Goal: Task Accomplishment & Management: Use online tool/utility

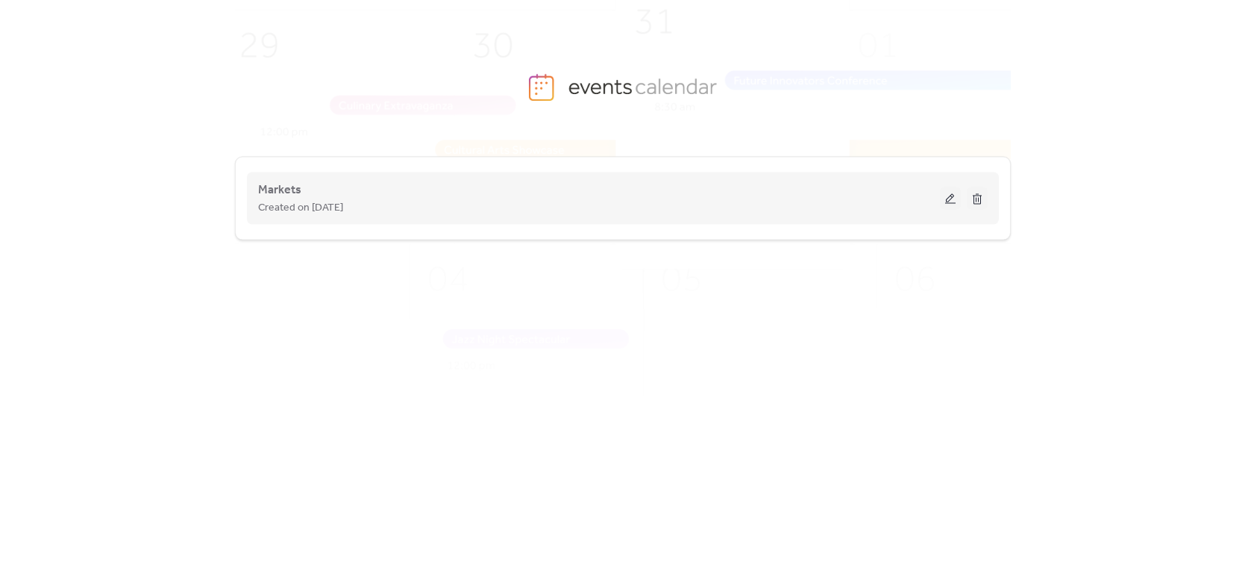
click at [951, 201] on button at bounding box center [950, 198] width 21 height 22
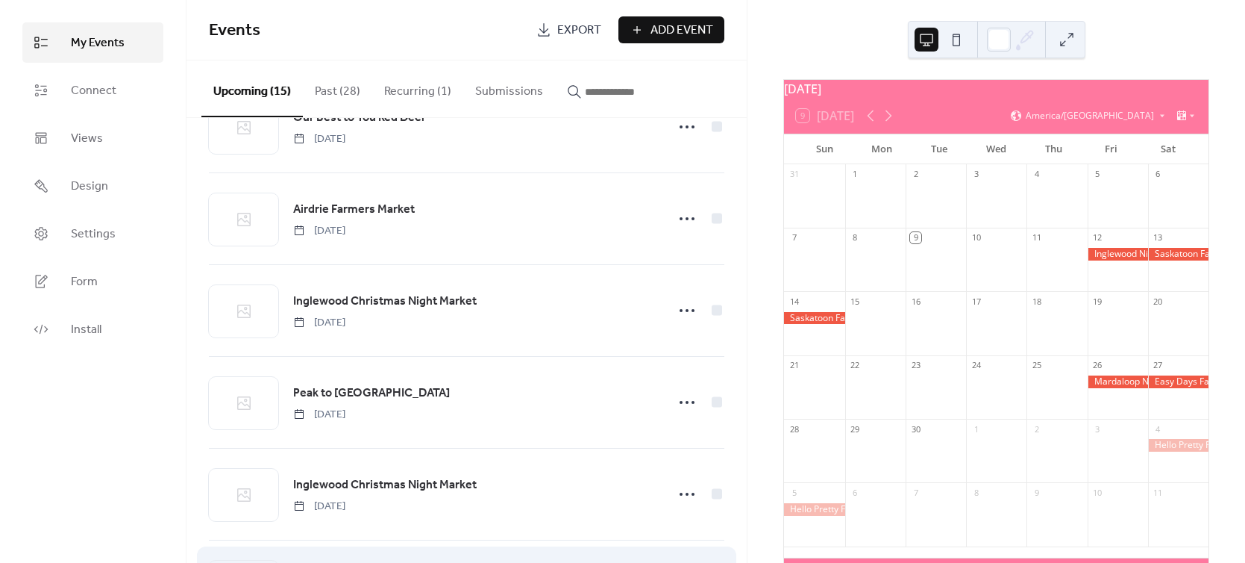
scroll to position [607, 0]
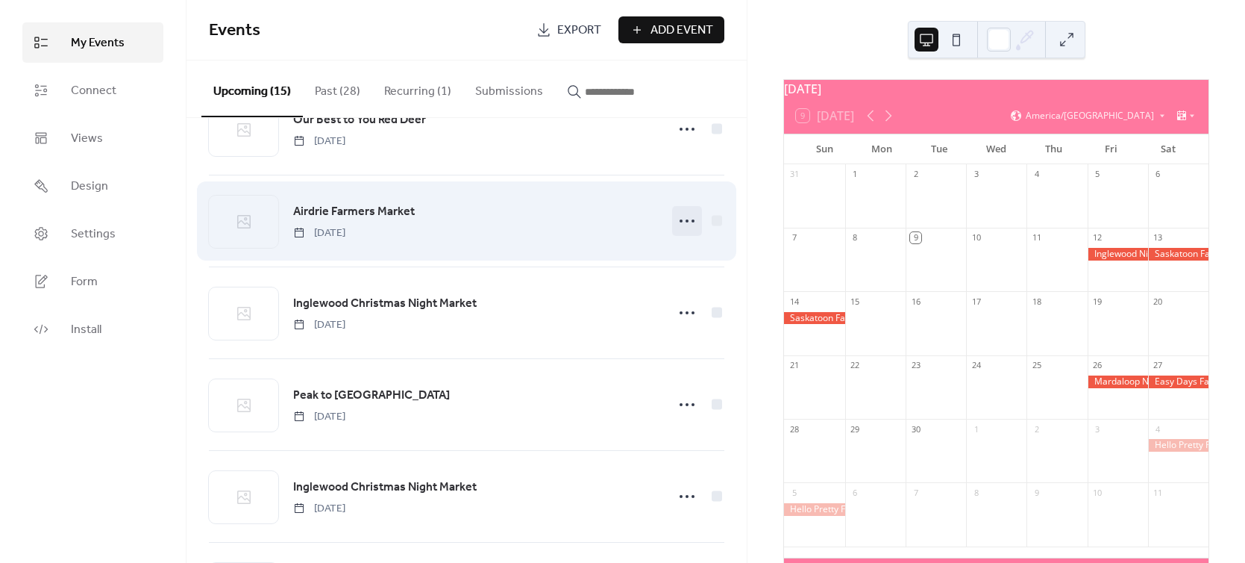
click at [680, 222] on icon at bounding box center [687, 221] width 24 height 24
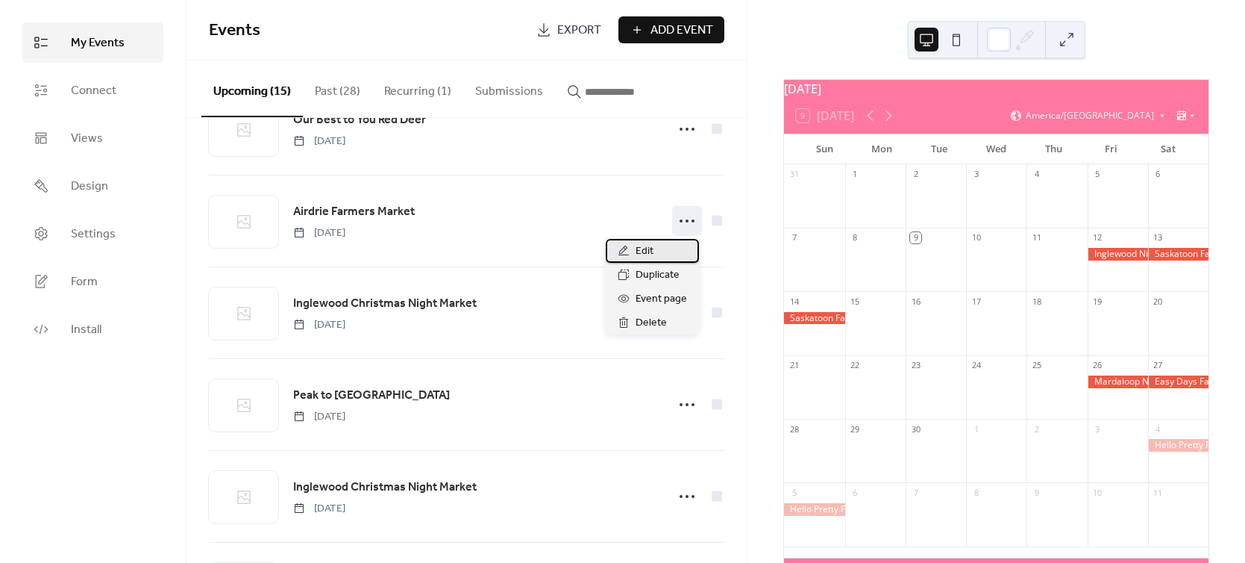
click at [641, 245] on span "Edit" at bounding box center [645, 251] width 18 height 18
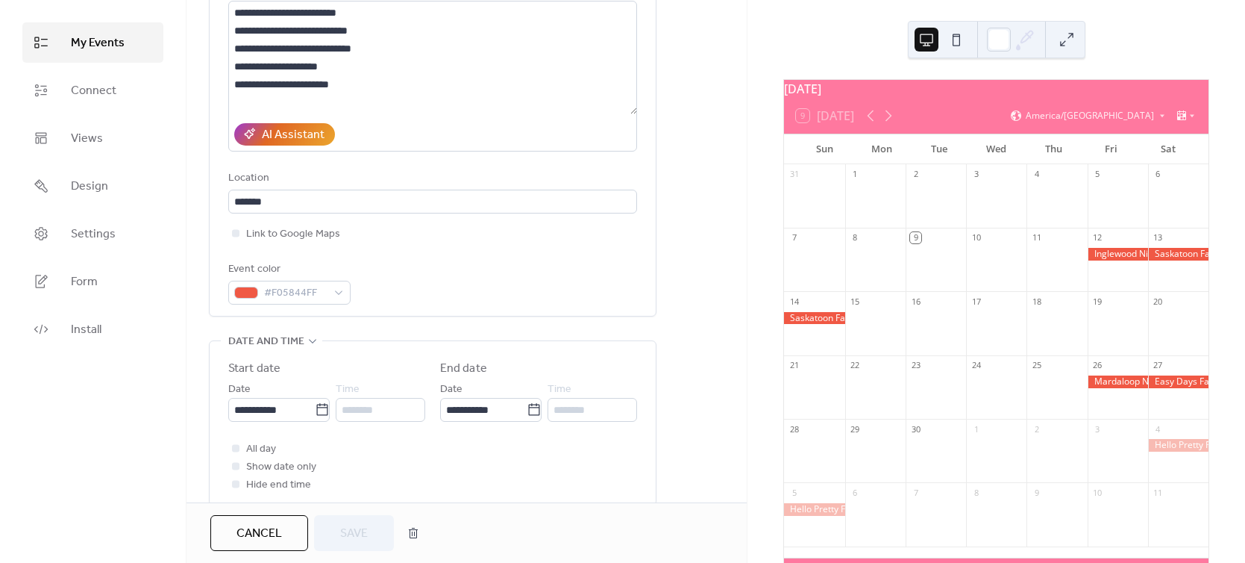
scroll to position [223, 0]
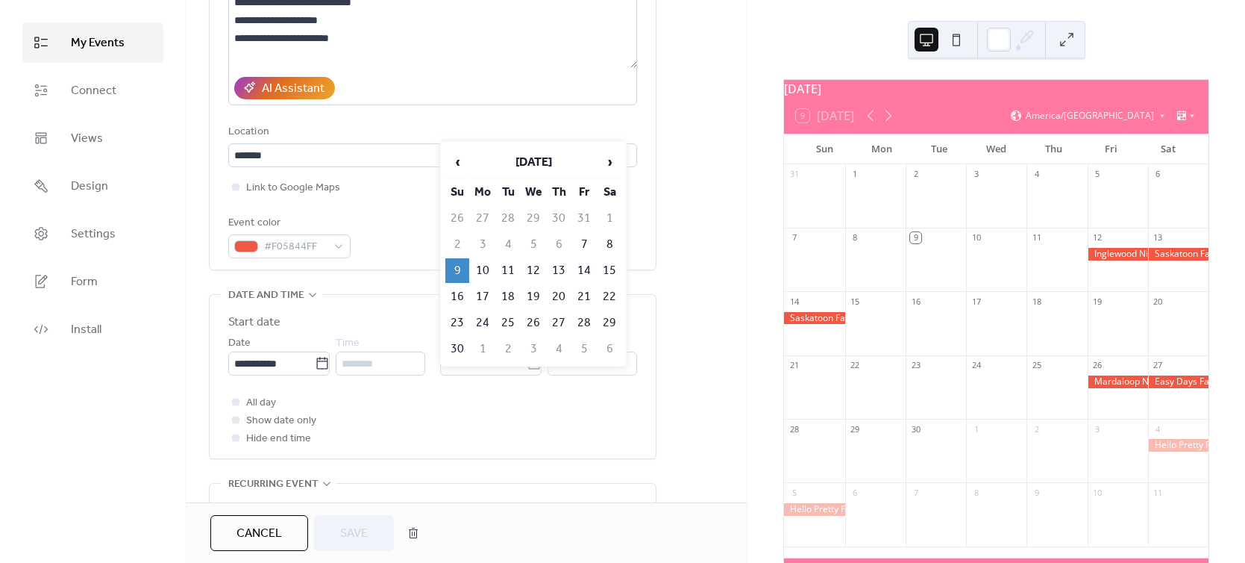
click at [534, 365] on body "**********" at bounding box center [622, 281] width 1245 height 563
click at [601, 238] on td "8" at bounding box center [610, 244] width 24 height 25
type input "**********"
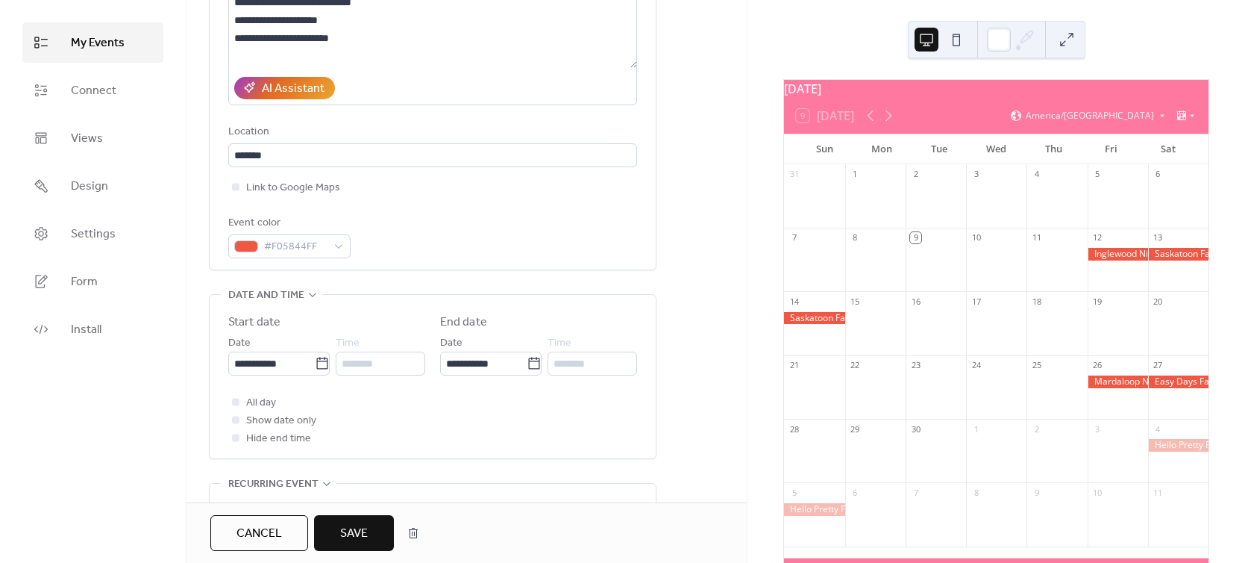
click at [363, 530] on span "Save" at bounding box center [354, 533] width 28 height 18
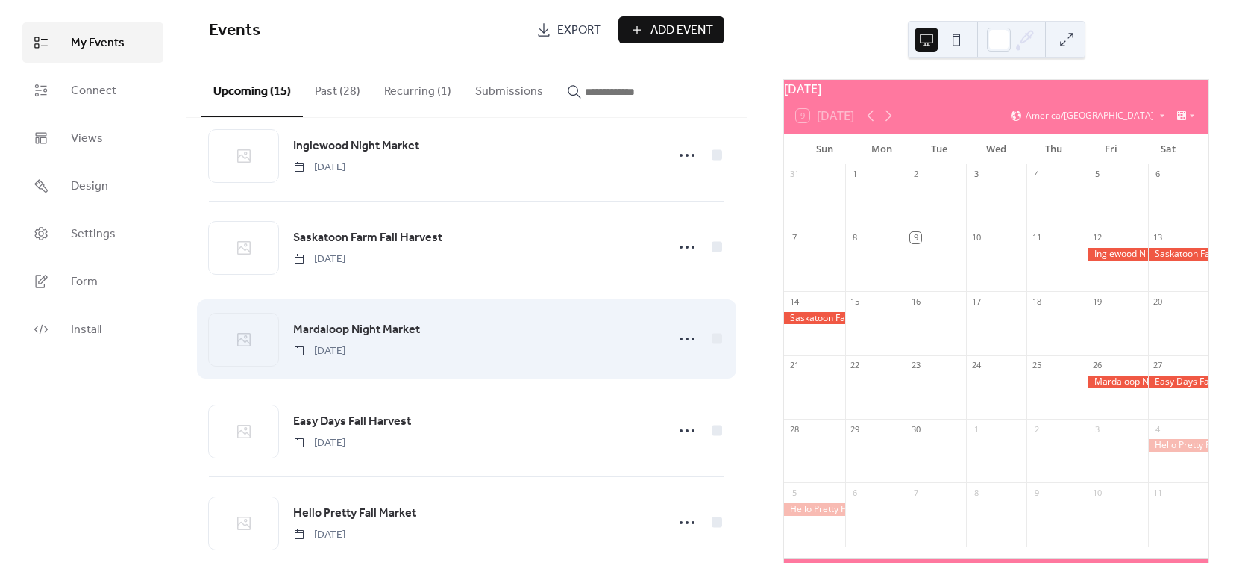
scroll to position [32, 0]
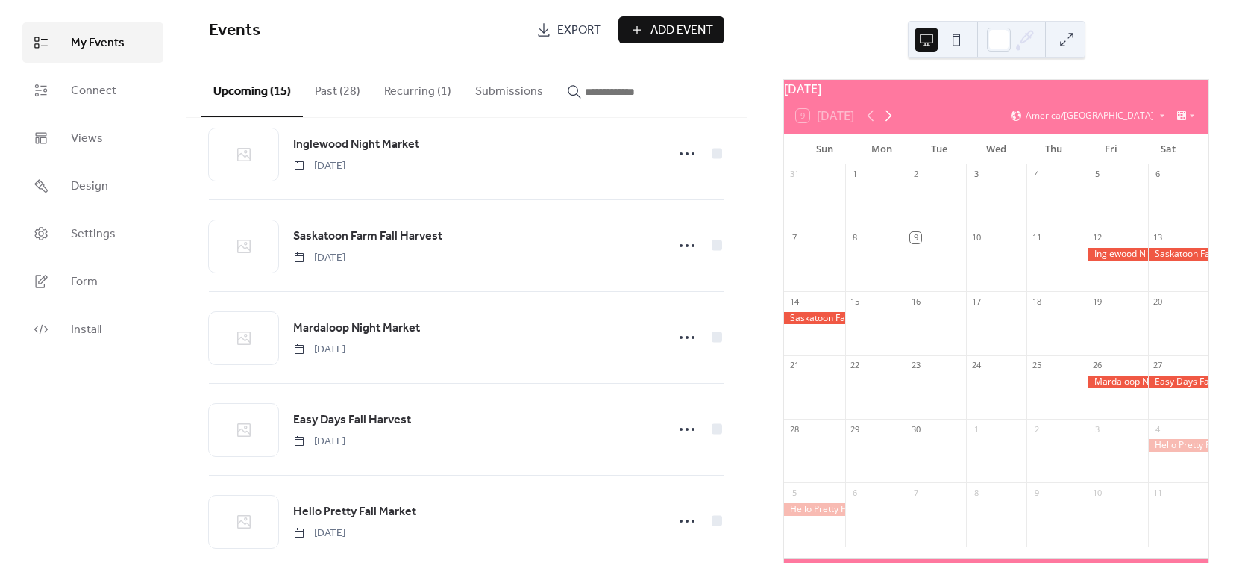
click at [896, 123] on icon at bounding box center [889, 116] width 18 height 18
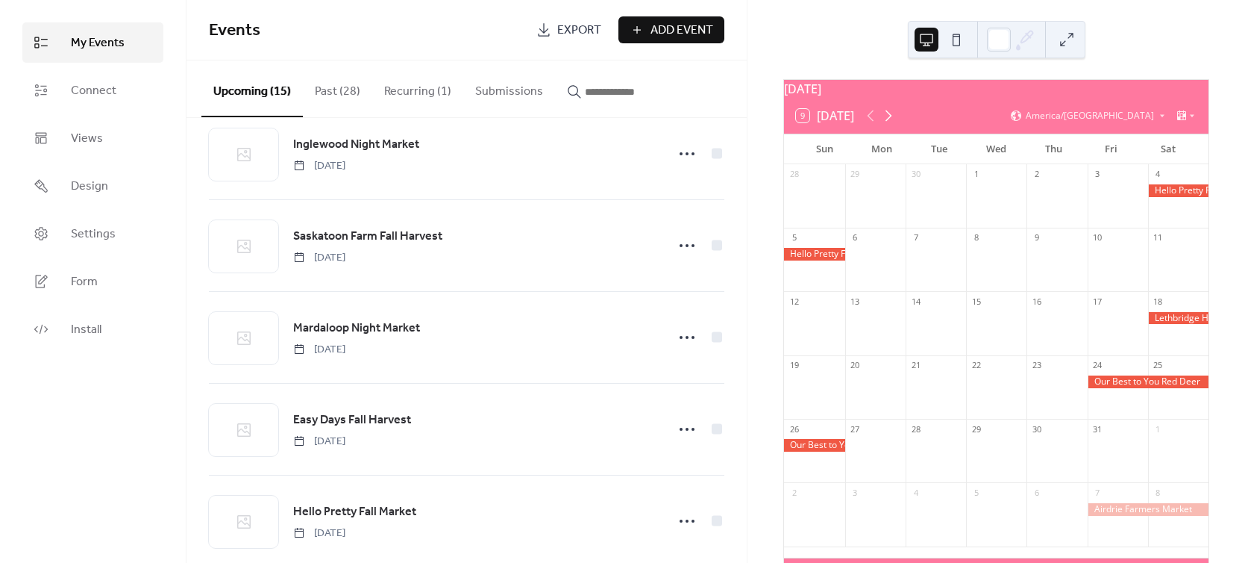
scroll to position [1, 0]
click at [896, 123] on icon at bounding box center [889, 115] width 18 height 18
